Goal: Check status

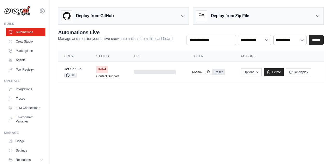
click at [142, 106] on body "sainisab264319@gmail.com Settings Build Automations Crew Studio" at bounding box center [166, 82] width 332 height 164
click at [154, 76] on td at bounding box center [157, 72] width 58 height 21
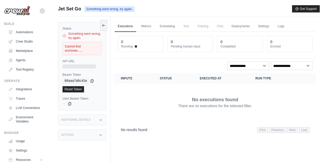
click at [131, 46] on span "Running" at bounding box center [127, 46] width 12 height 4
click at [133, 56] on div "0 Running 0 Pending human input 0 Completed 0 Errored" at bounding box center [215, 45] width 201 height 27
